Goal: Navigation & Orientation: Find specific page/section

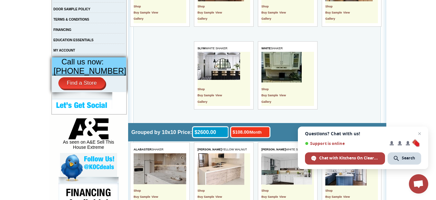
scroll to position [232, 0]
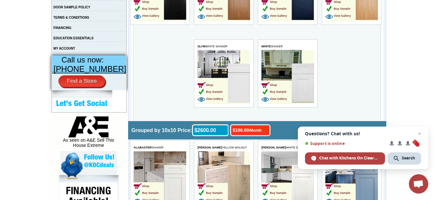
click at [281, 74] on td "Shop Buy Sample View Gallery" at bounding box center [276, 84] width 30 height 41
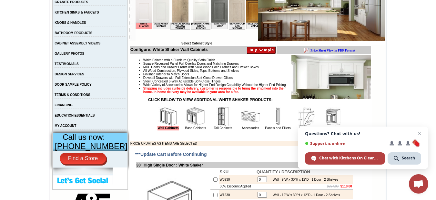
scroll to position [194, 0]
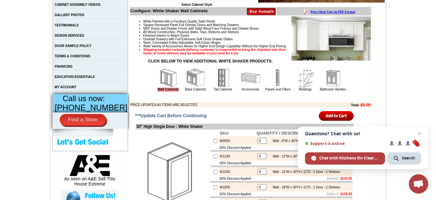
click at [186, 80] on img at bounding box center [195, 77] width 19 height 19
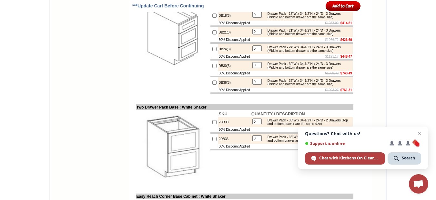
scroll to position [1084, 0]
